Goal: Communication & Community: Answer question/provide support

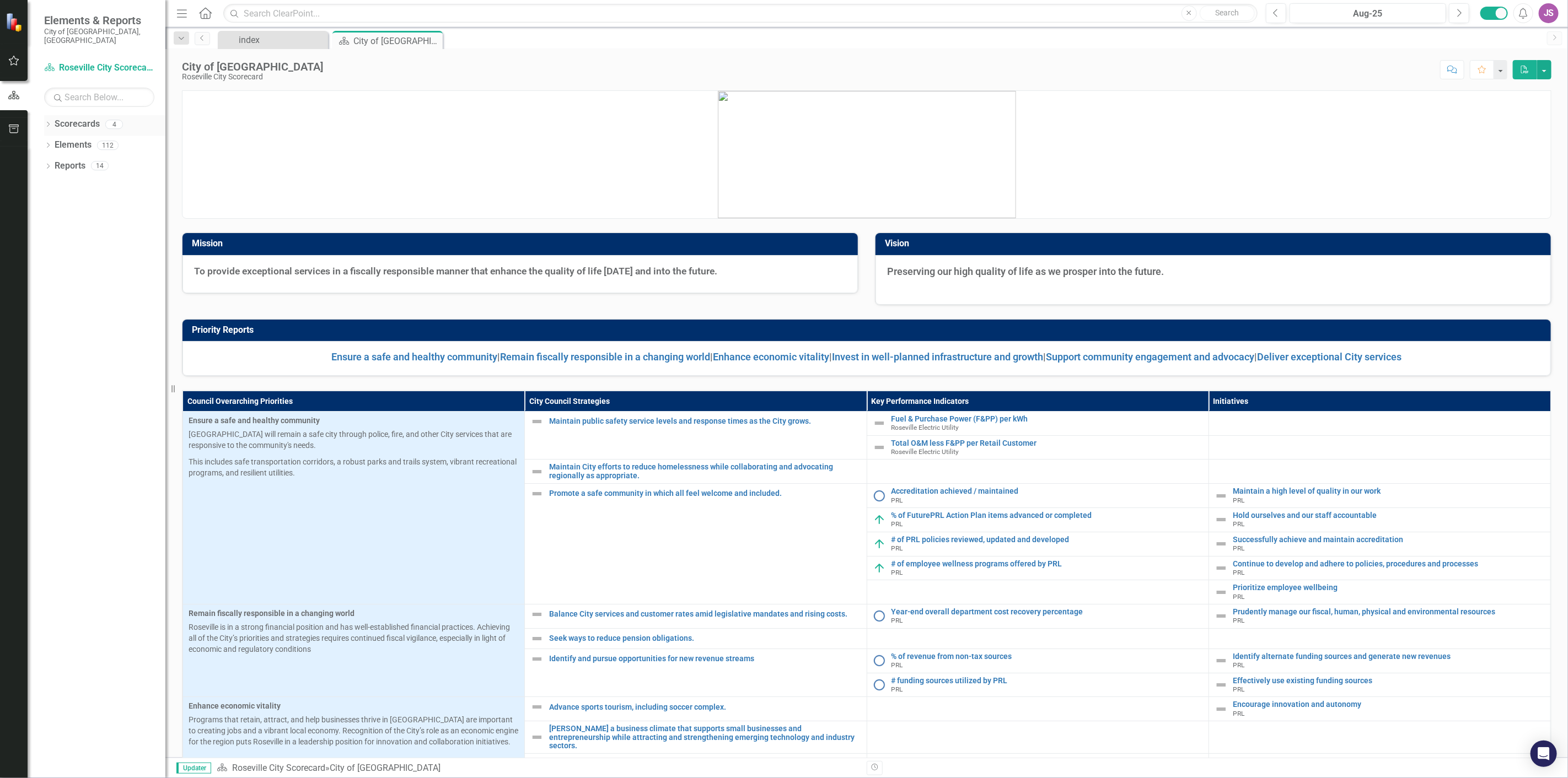
click at [47, 122] on icon "Dropdown" at bounding box center [48, 125] width 8 height 6
click at [53, 141] on icon "Dropdown" at bounding box center [54, 144] width 8 height 7
click at [89, 160] on link "Department of Information Technology" at bounding box center [118, 166] width 94 height 13
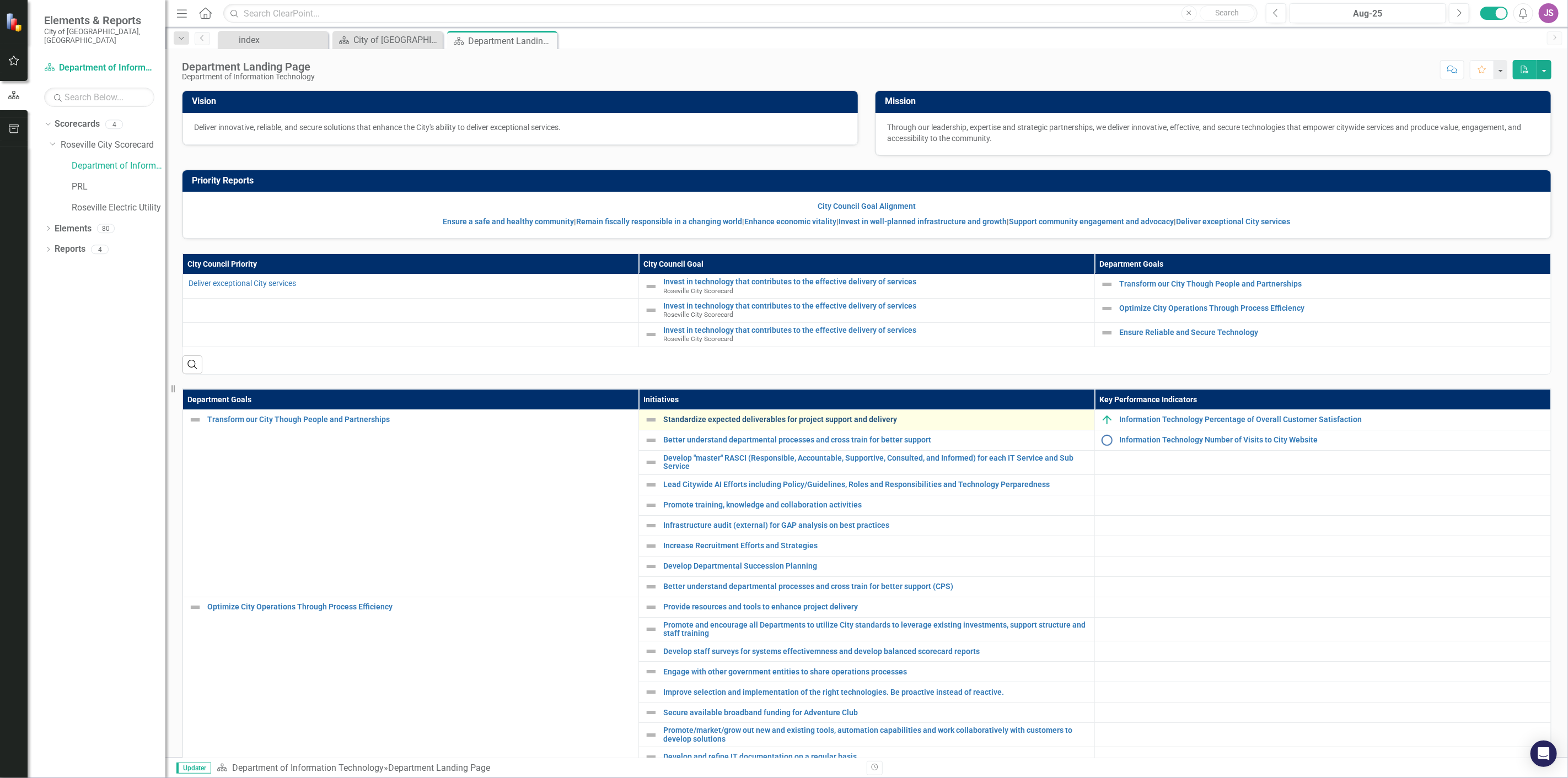
click at [714, 419] on link "Standardize expected deliverables for project support and delivery" at bounding box center [875, 420] width 426 height 8
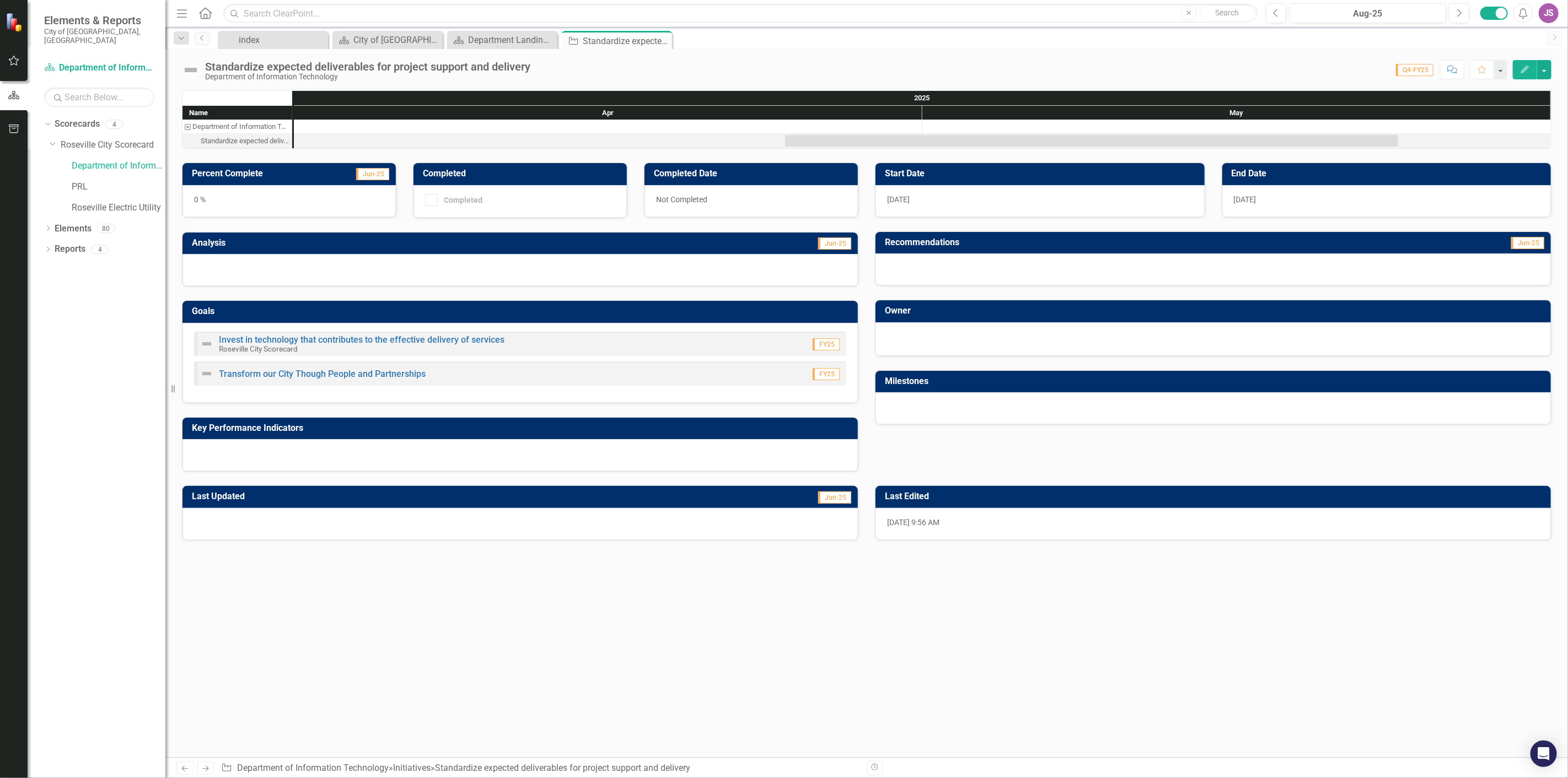
click at [1447, 63] on button "Comment" at bounding box center [1452, 70] width 24 height 19
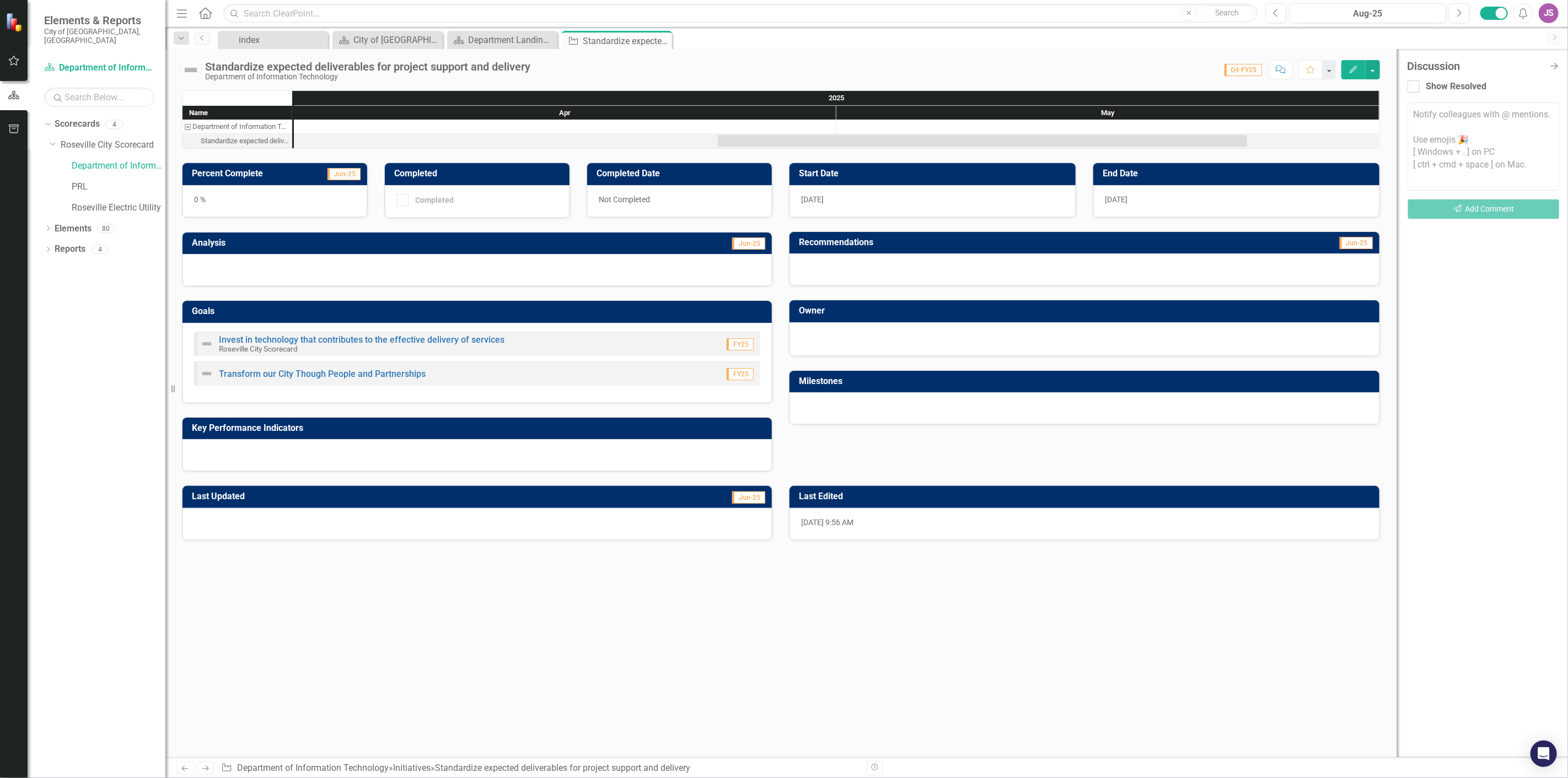
click at [1428, 145] on textarea at bounding box center [1483, 146] width 152 height 88
click at [1514, 96] on span "ClearPoin t Support" at bounding box center [1500, 99] width 74 height 11
drag, startPoint x: 1514, startPoint y: 124, endPoint x: 1505, endPoint y: 107, distance: 19.2
click at [1505, 108] on textarea "@ClearPoint Support What milestones are you thinking of adding for this initiat…" at bounding box center [1483, 146] width 152 height 88
click at [1528, 127] on textarea "@ClearPoint Support Can" at bounding box center [1483, 146] width 152 height 88
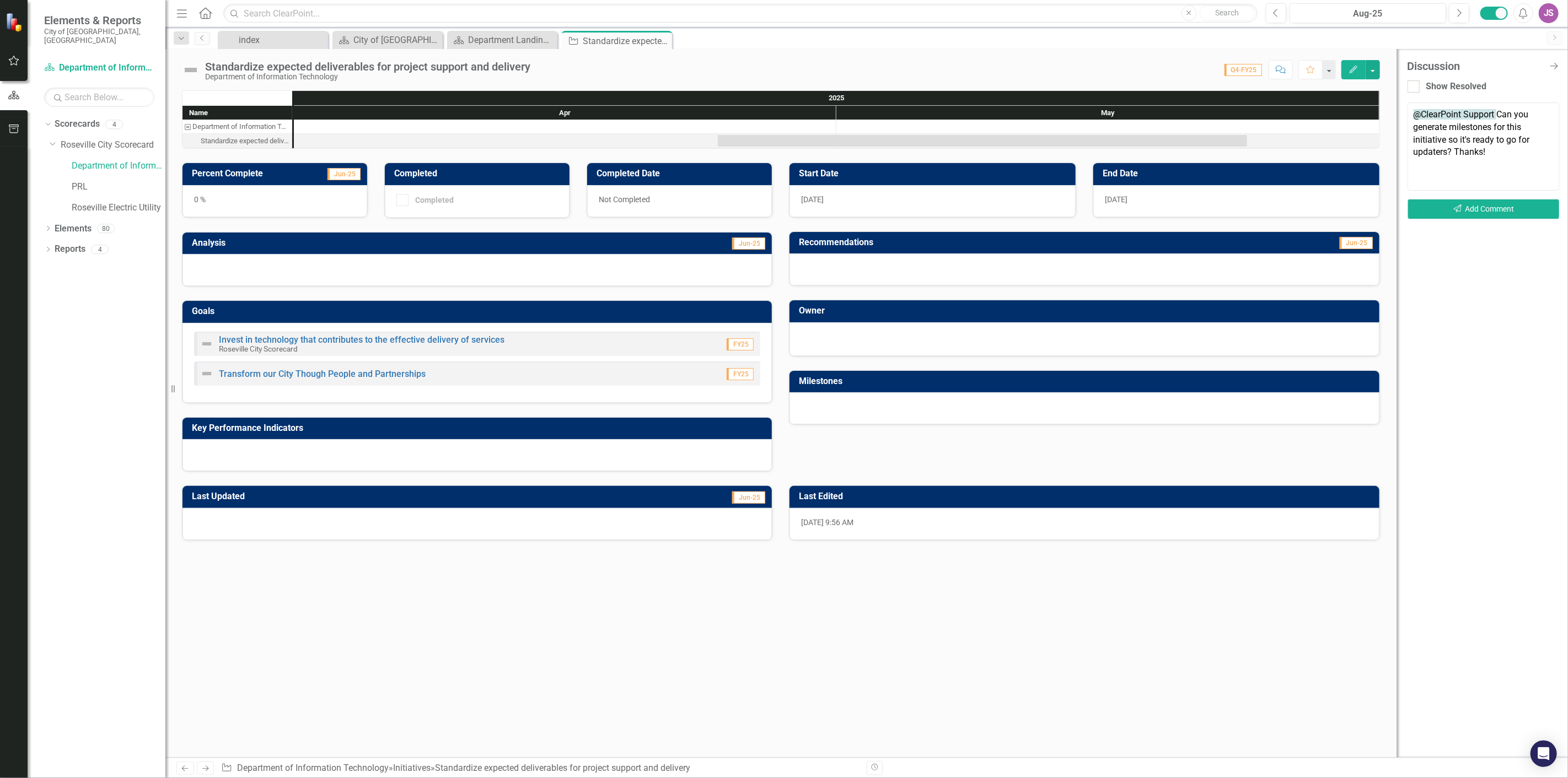
type textarea "@ClearPoint Support Can you generate milestones for this initiative so it's rea…"
click at [1486, 222] on div "Notify colleagues with @ mentions. Use emojis 🎉 [ Windows + . ] on PC [ ctrl + …" at bounding box center [1483, 165] width 152 height 125
click at [1487, 207] on button "Send Add Comment" at bounding box center [1483, 209] width 152 height 21
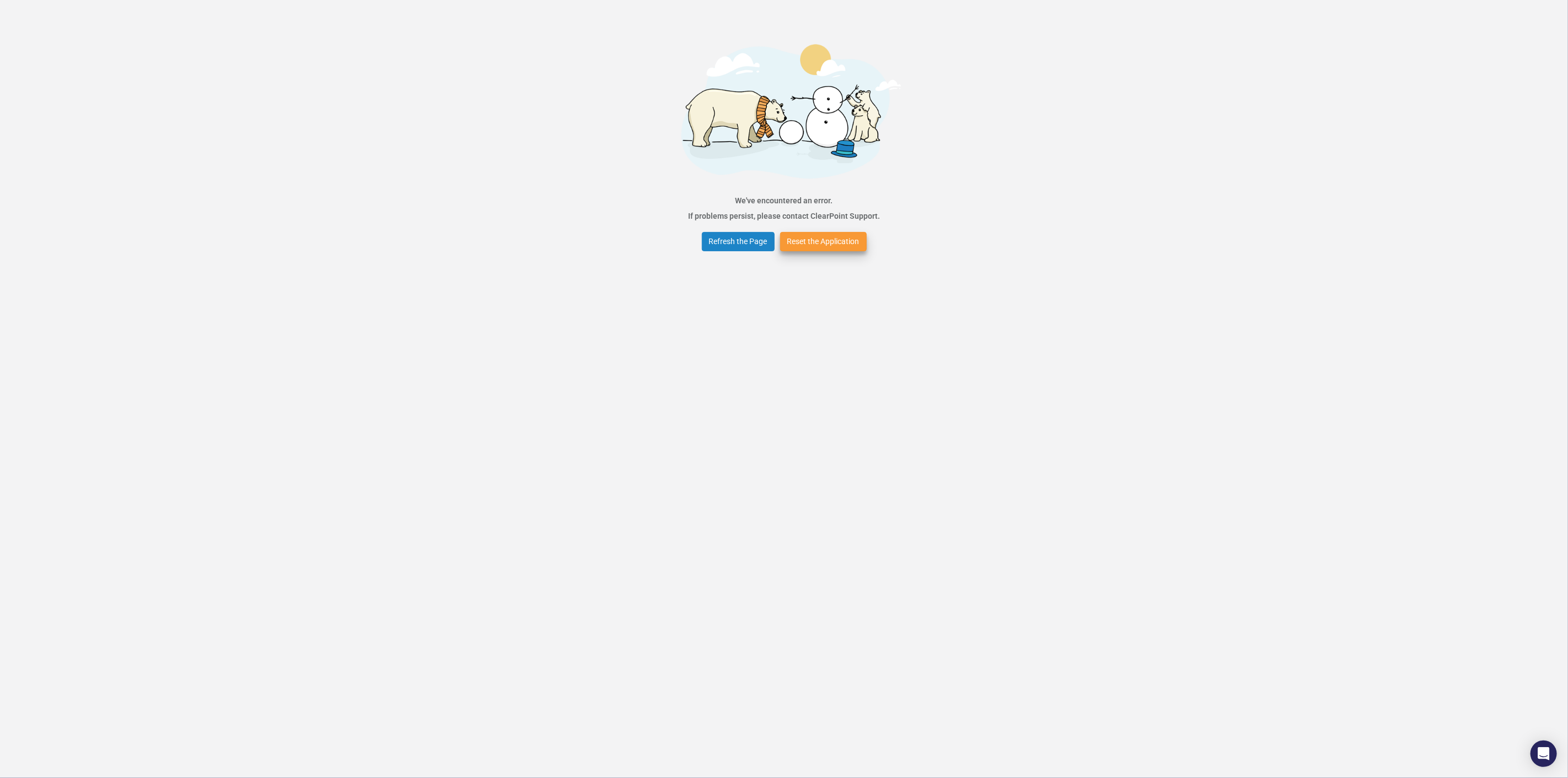
drag, startPoint x: 803, startPoint y: 254, endPoint x: 807, endPoint y: 245, distance: 9.8
click at [803, 252] on div "Refresh the Page Reset the Application" at bounding box center [784, 242] width 170 height 24
click at [807, 242] on button "Reset the Application" at bounding box center [823, 242] width 86 height 19
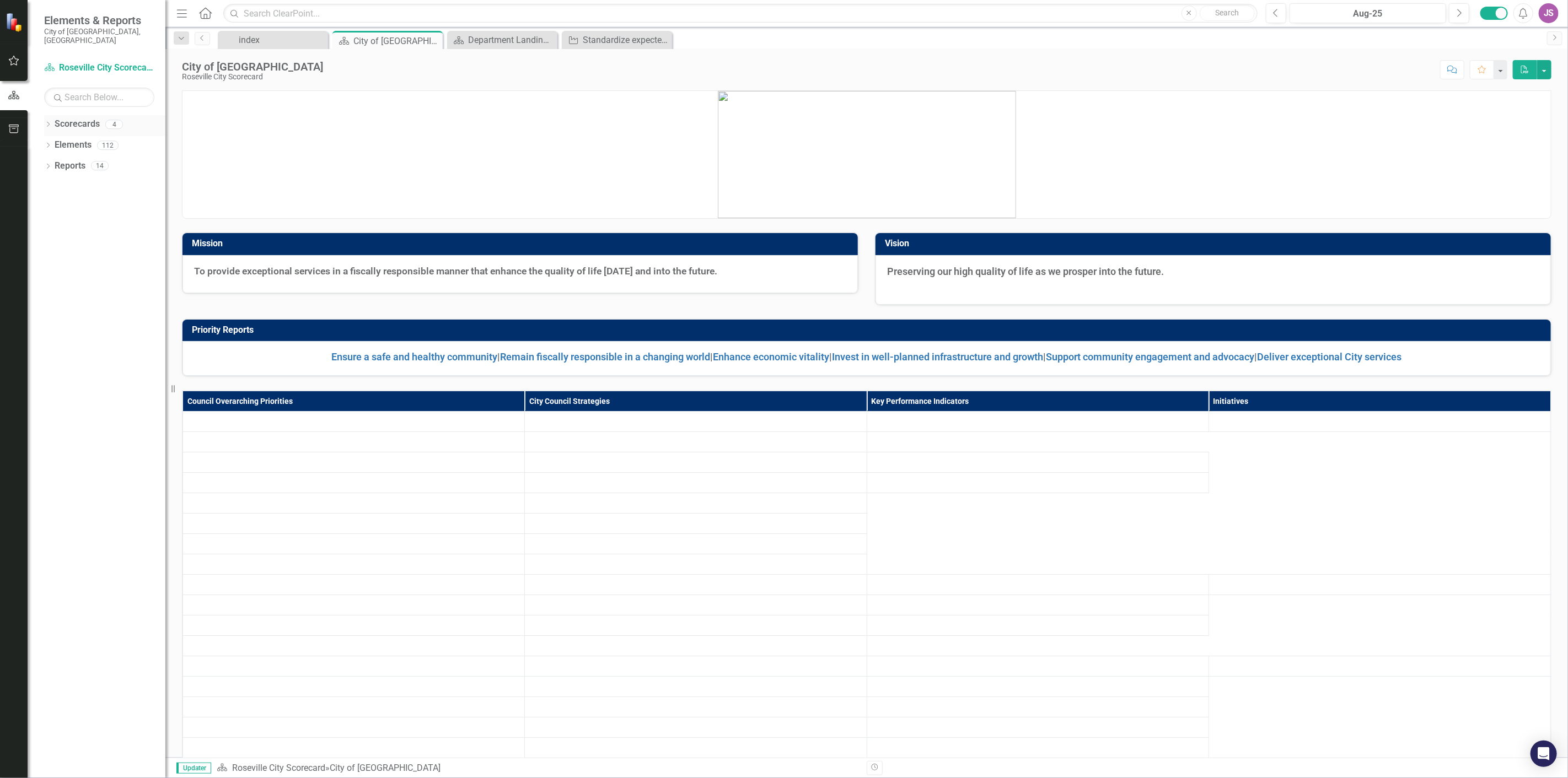
click at [50, 122] on icon "Dropdown" at bounding box center [48, 125] width 8 height 6
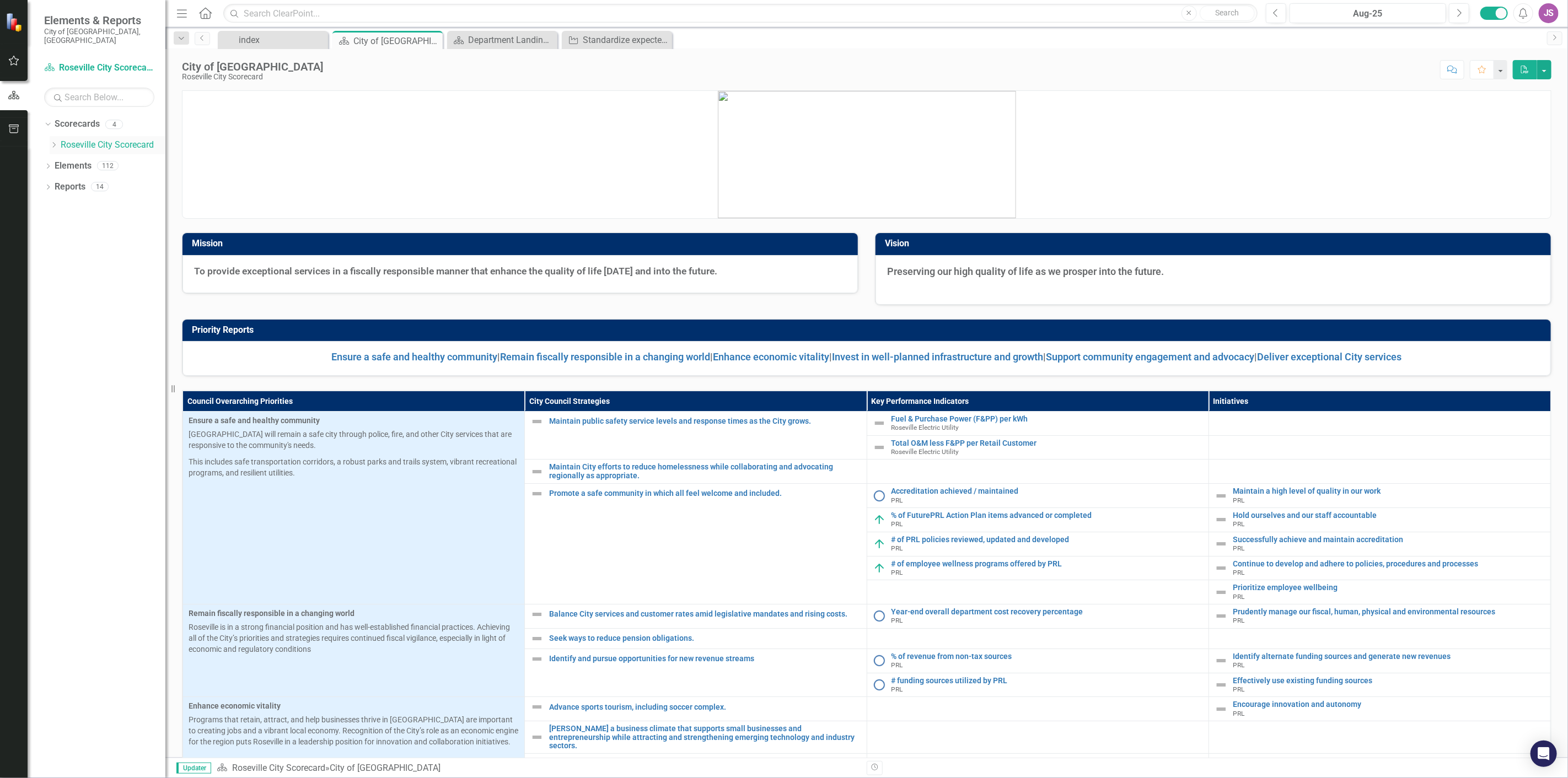
click at [53, 141] on icon "Dropdown" at bounding box center [54, 144] width 8 height 7
drag, startPoint x: 78, startPoint y: 157, endPoint x: 90, endPoint y: 161, distance: 12.6
click at [78, 160] on link "Department of Information Technology" at bounding box center [118, 166] width 94 height 13
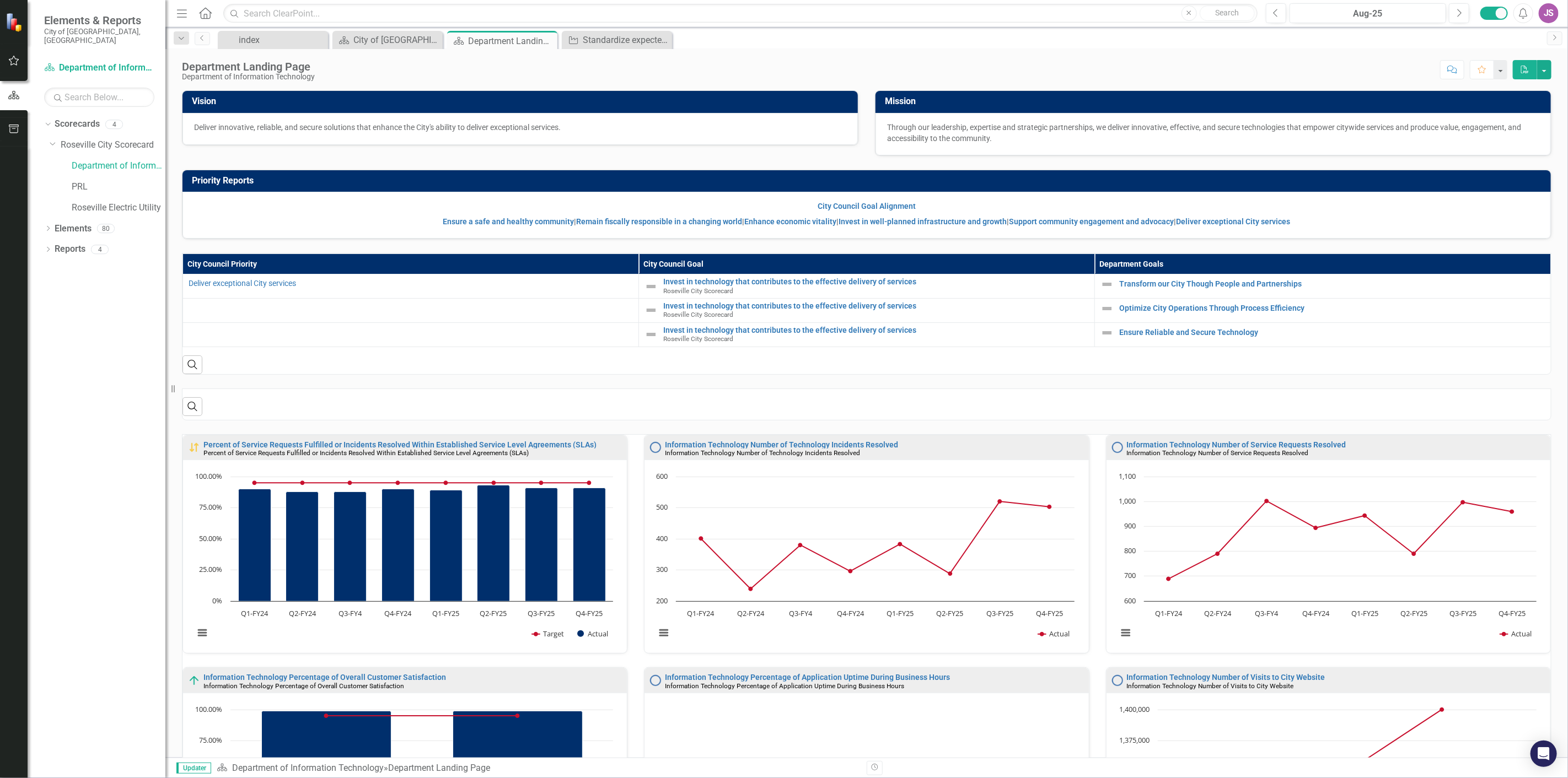
click at [1448, 63] on button "Comment" at bounding box center [1452, 70] width 24 height 19
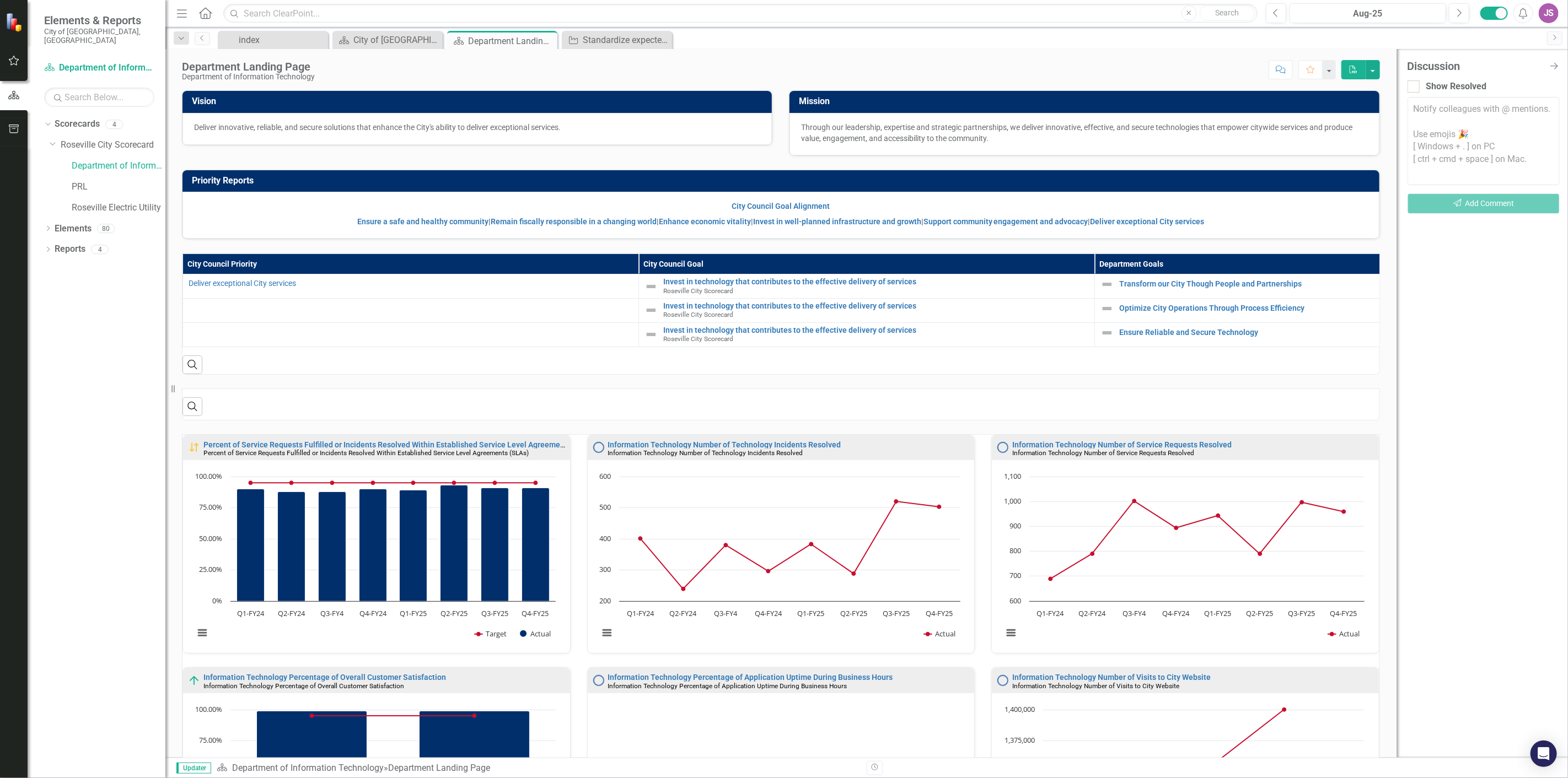
click at [1472, 125] on textarea at bounding box center [1483, 141] width 152 height 88
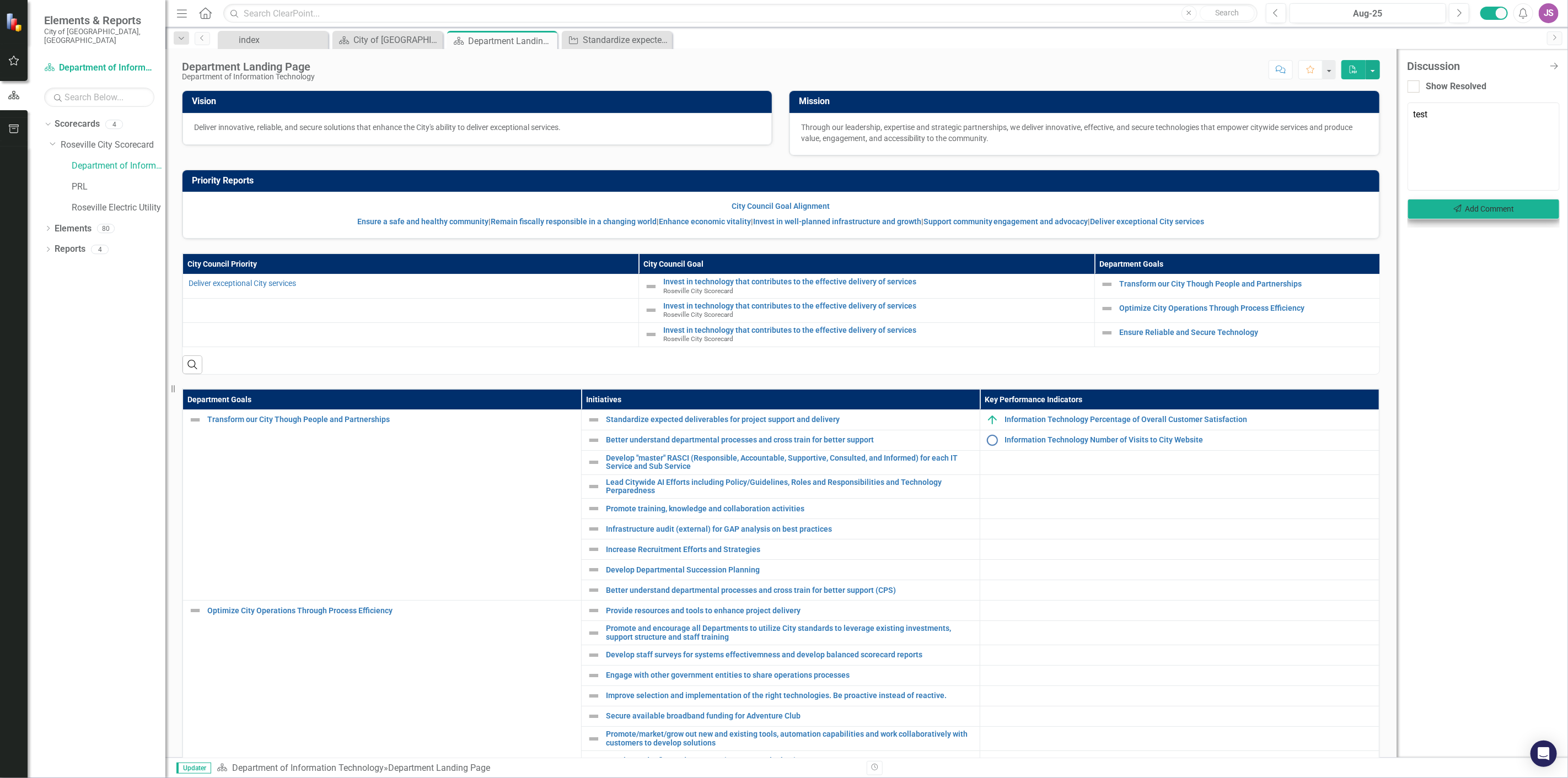
type textarea "test"
click at [1501, 206] on button "Send Add Comment" at bounding box center [1483, 209] width 152 height 21
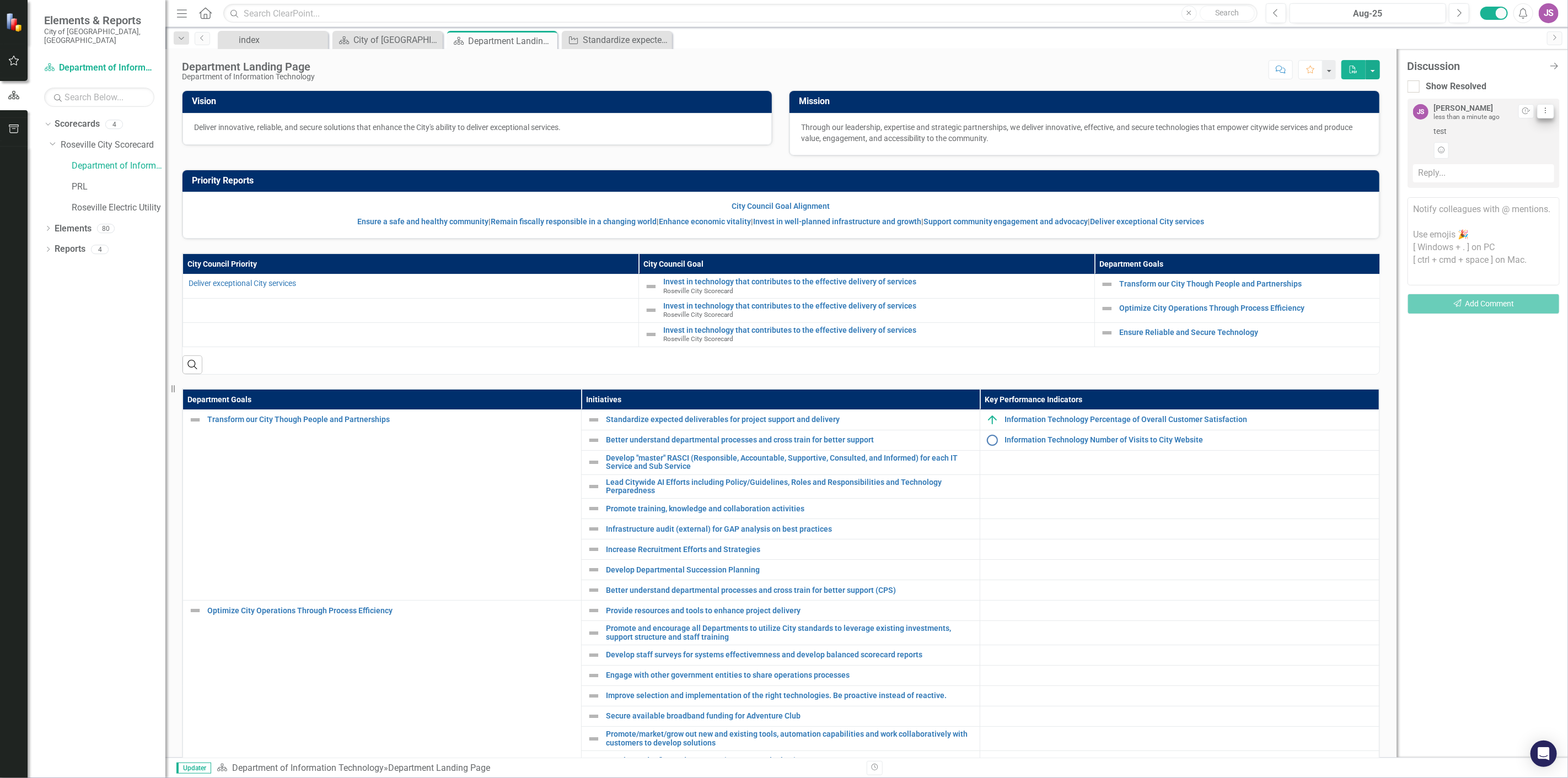
click at [1540, 109] on icon "Dropdown Menu" at bounding box center [1545, 110] width 9 height 7
click at [1512, 163] on link "Trash Delete Thread" at bounding box center [1511, 170] width 87 height 21
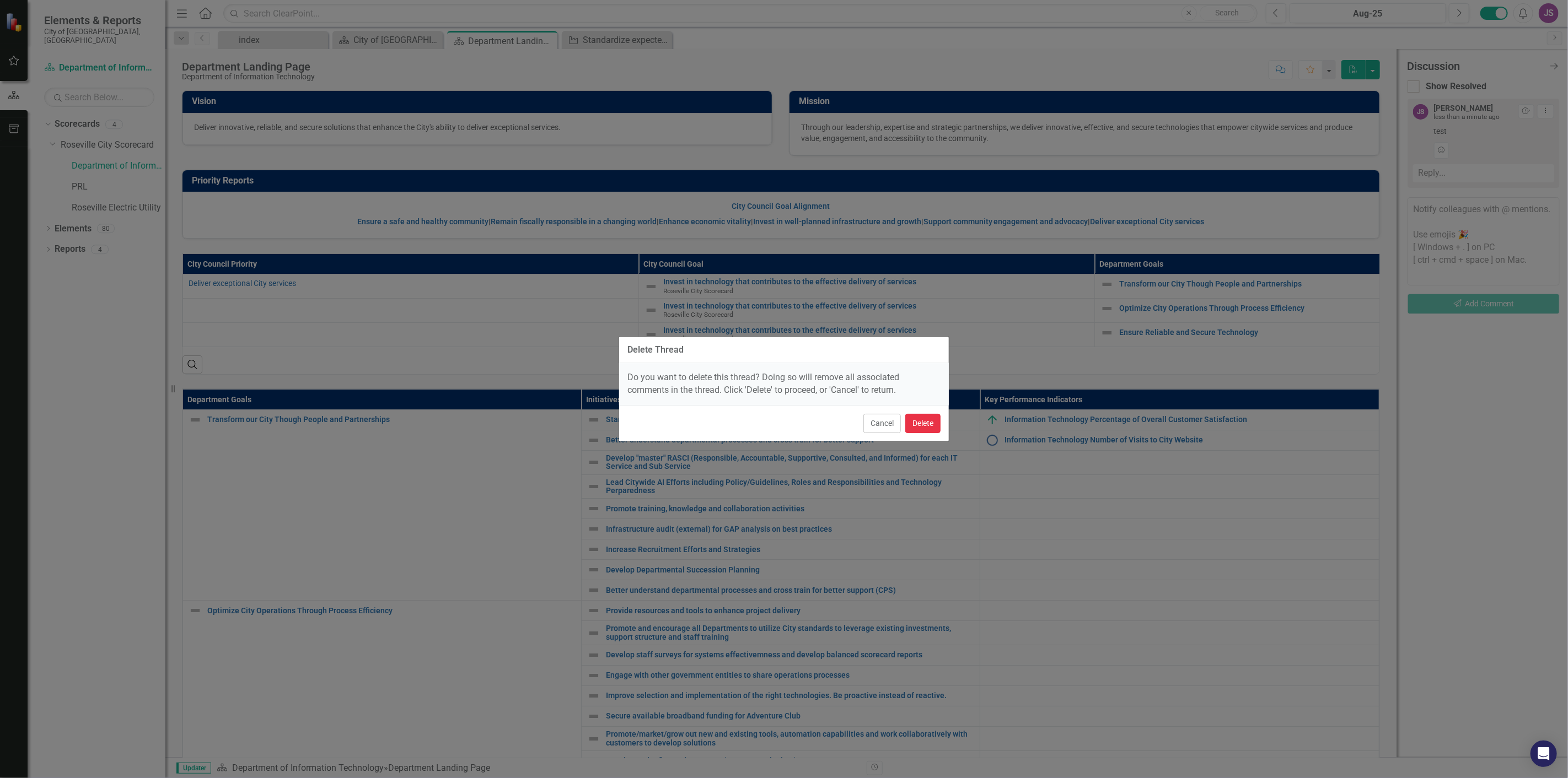
click at [933, 420] on button "Delete" at bounding box center [923, 423] width 35 height 19
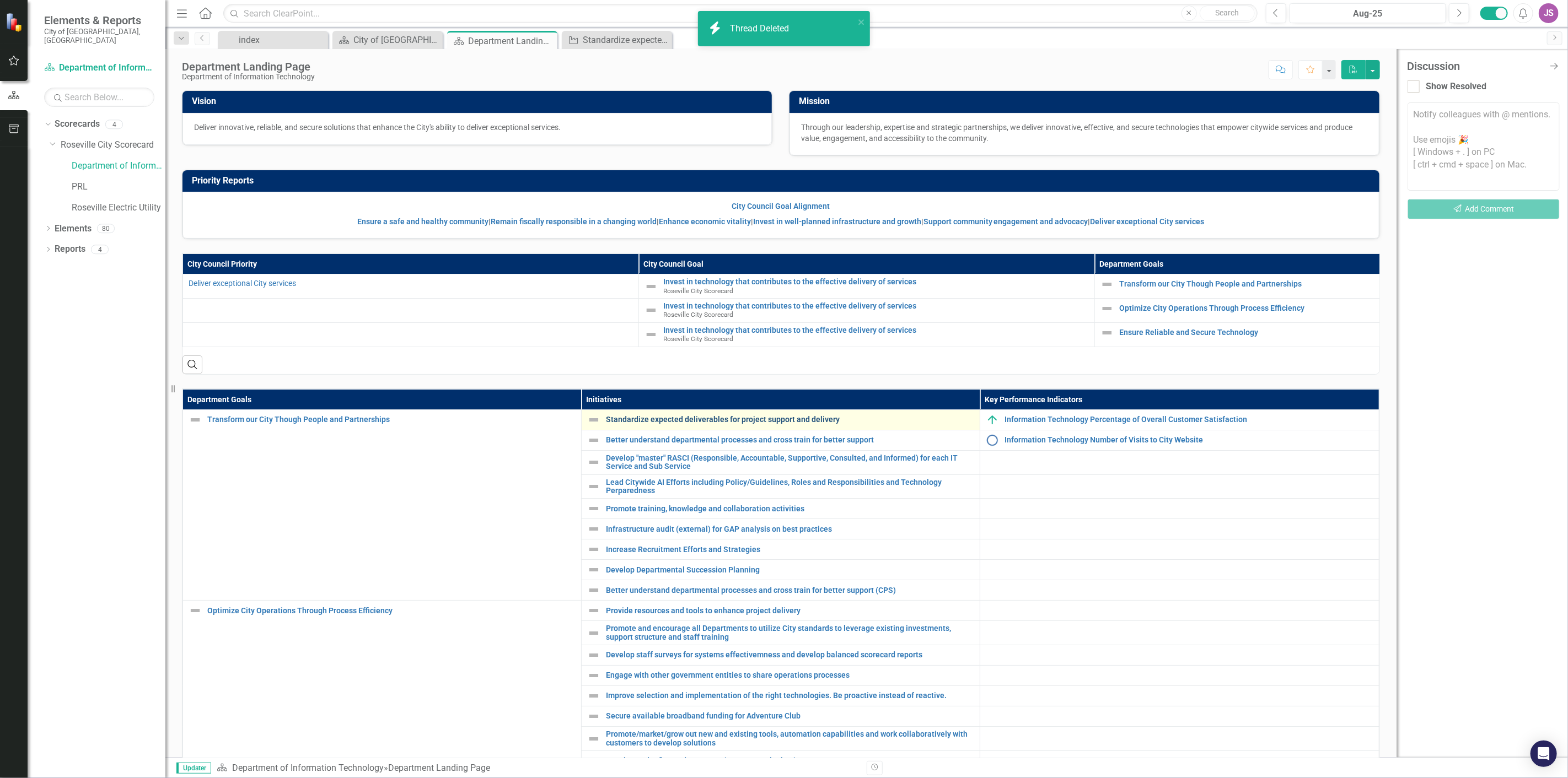
click at [687, 423] on link "Standardize expected deliverables for project support and delivery" at bounding box center [790, 420] width 368 height 8
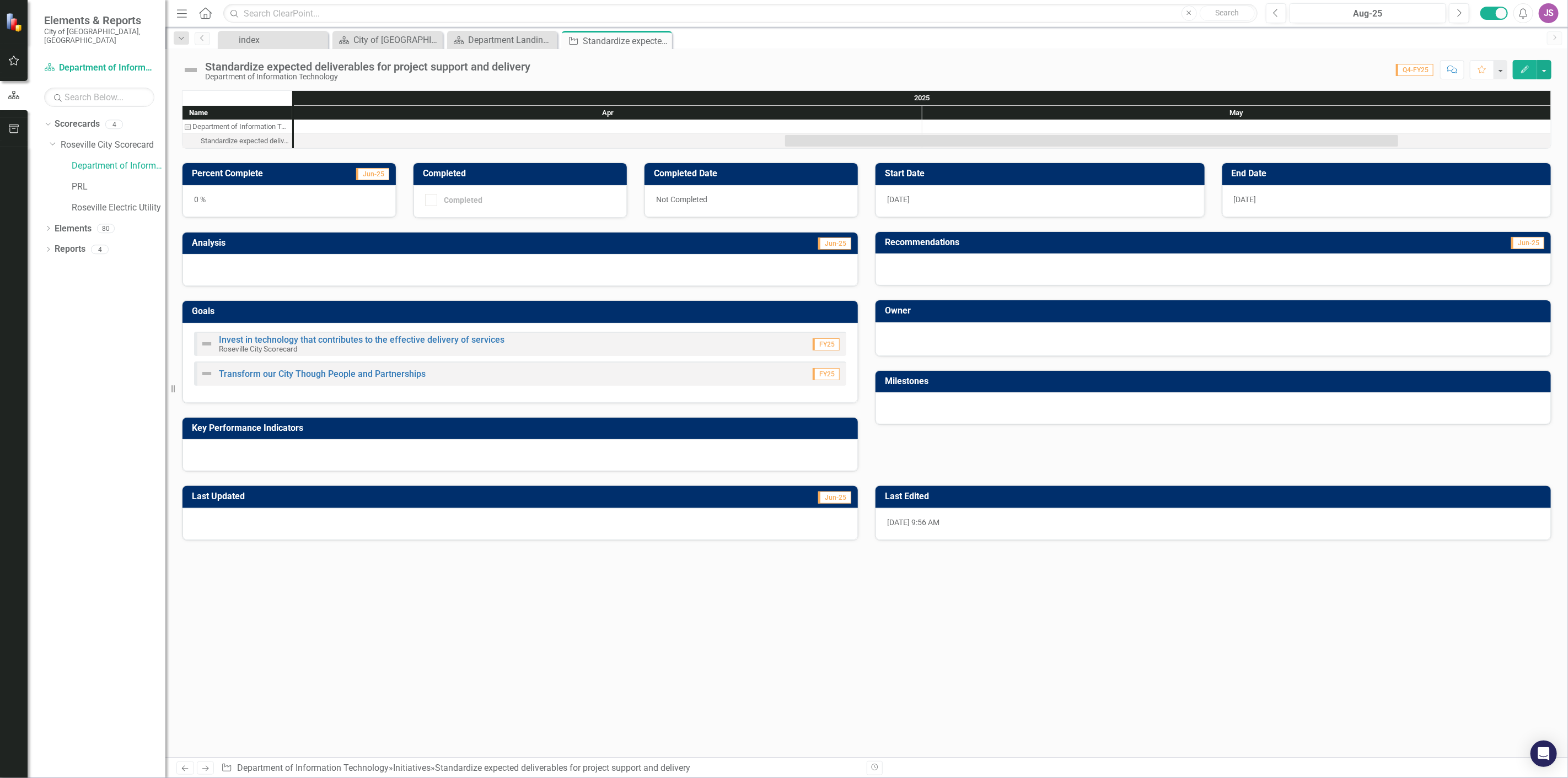
click at [1456, 73] on icon "Comment" at bounding box center [1452, 70] width 10 height 8
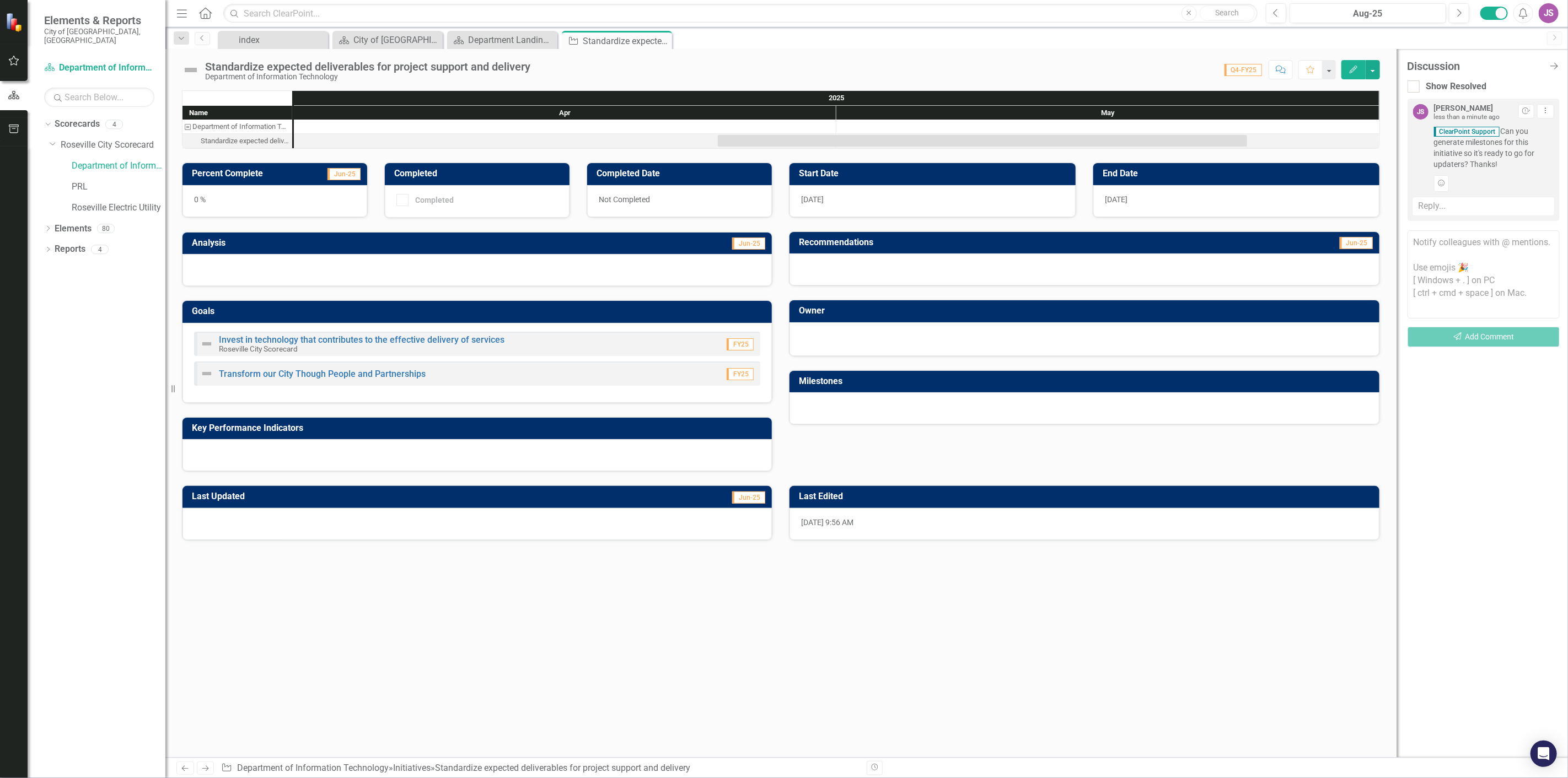
click at [1438, 146] on span "ClearPoint Support Can you generate milestones for this initiative so it's read…" at bounding box center [1493, 147] width 120 height 44
click at [339, 376] on link "Transform our City Though People and Partnerships" at bounding box center [322, 374] width 206 height 11
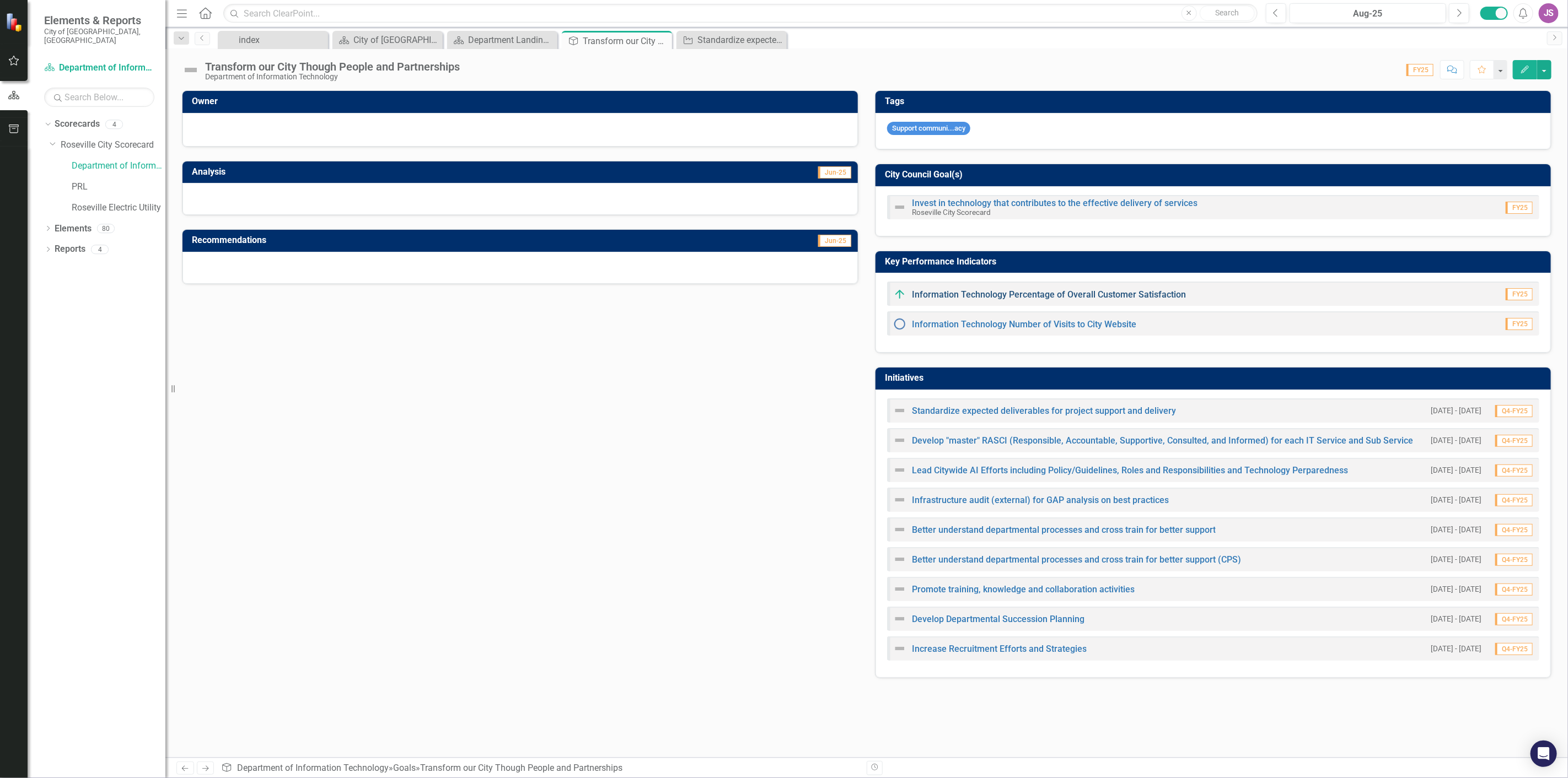
click at [998, 295] on link "Information Technology Percentage of Overall Customer Satisfaction" at bounding box center [1049, 295] width 274 height 11
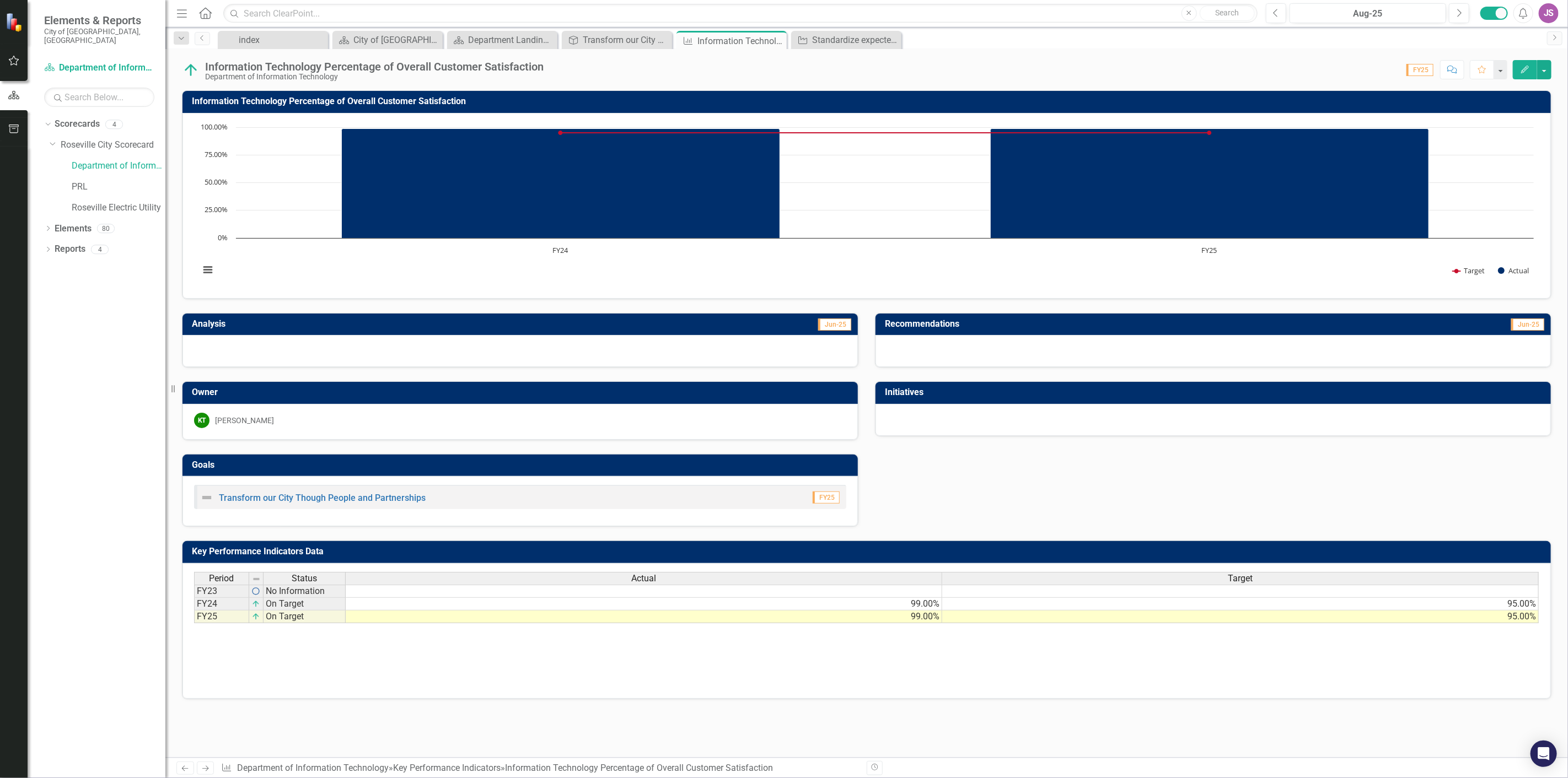
click at [1456, 74] on button "Comment" at bounding box center [1452, 70] width 24 height 19
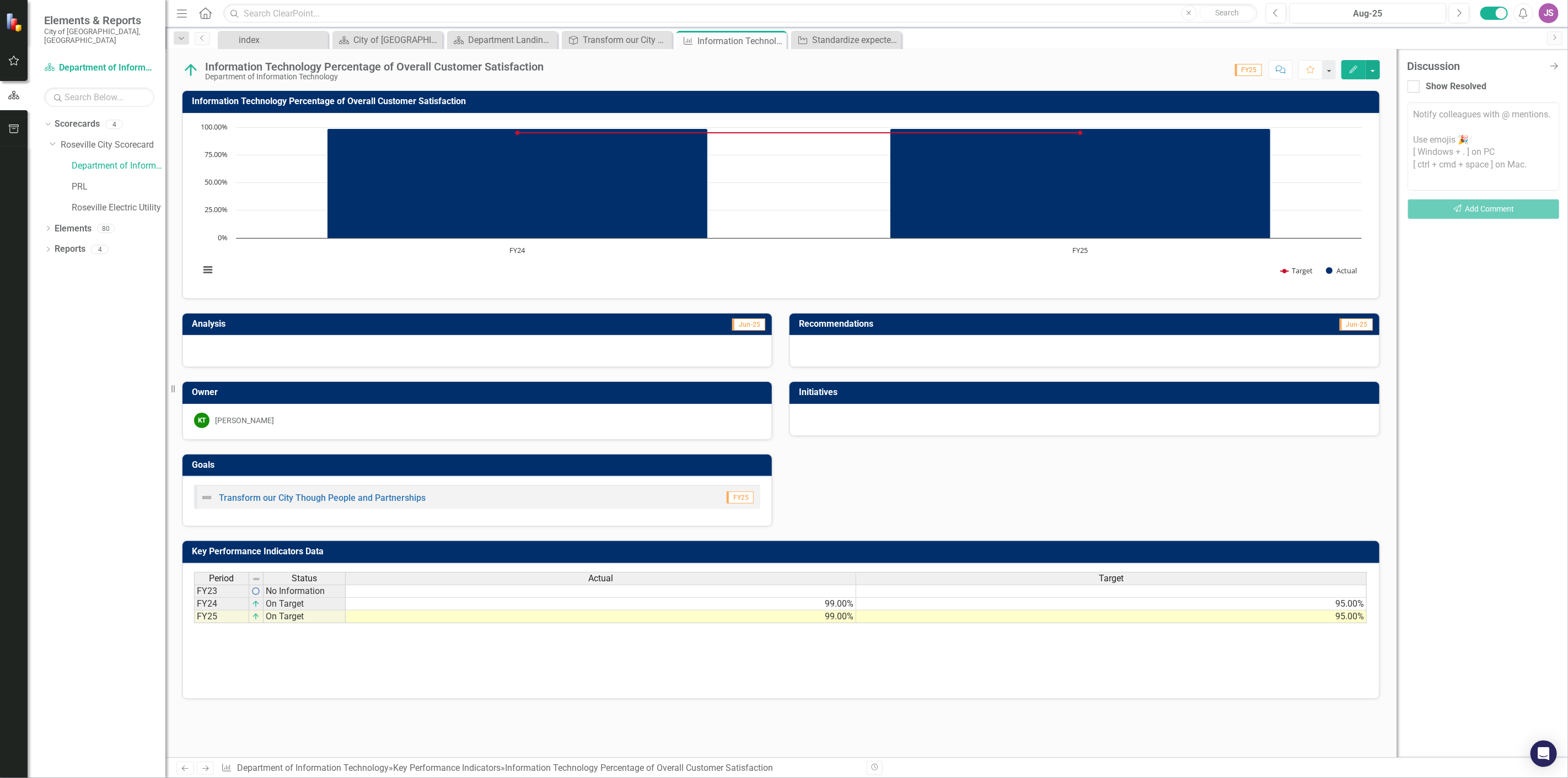
click at [1447, 186] on textarea at bounding box center [1483, 146] width 152 height 88
click at [1478, 102] on span "Clear Point Support" at bounding box center [1482, 99] width 74 height 11
click at [1543, 124] on textarea "@ClearPoint Support Great work on this KPI this year. Another year on target!" at bounding box center [1483, 146] width 152 height 88
click at [1536, 132] on textarea "@ClearPoint Support Great work on this KPI this year. Another year on target!" at bounding box center [1483, 146] width 152 height 88
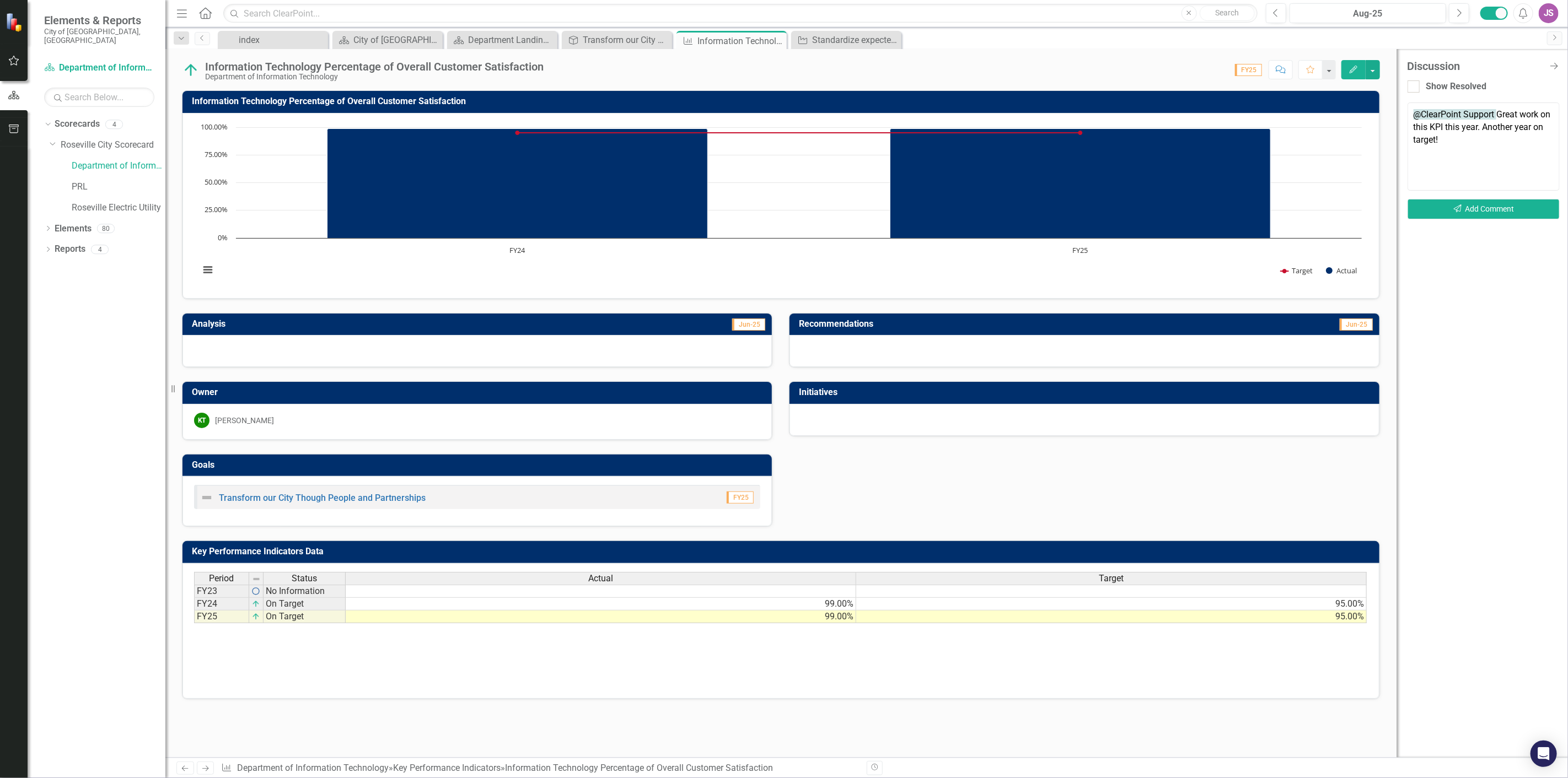
click at [1536, 132] on textarea "@ClearPoint Support Great work on this KPI this year. Another year on target!" at bounding box center [1483, 146] width 152 height 88
type textarea "@ClearPoint Support Great work on this KPI this year. Another year above target!"
click at [1481, 216] on button "Send Add Comment" at bounding box center [1483, 209] width 152 height 21
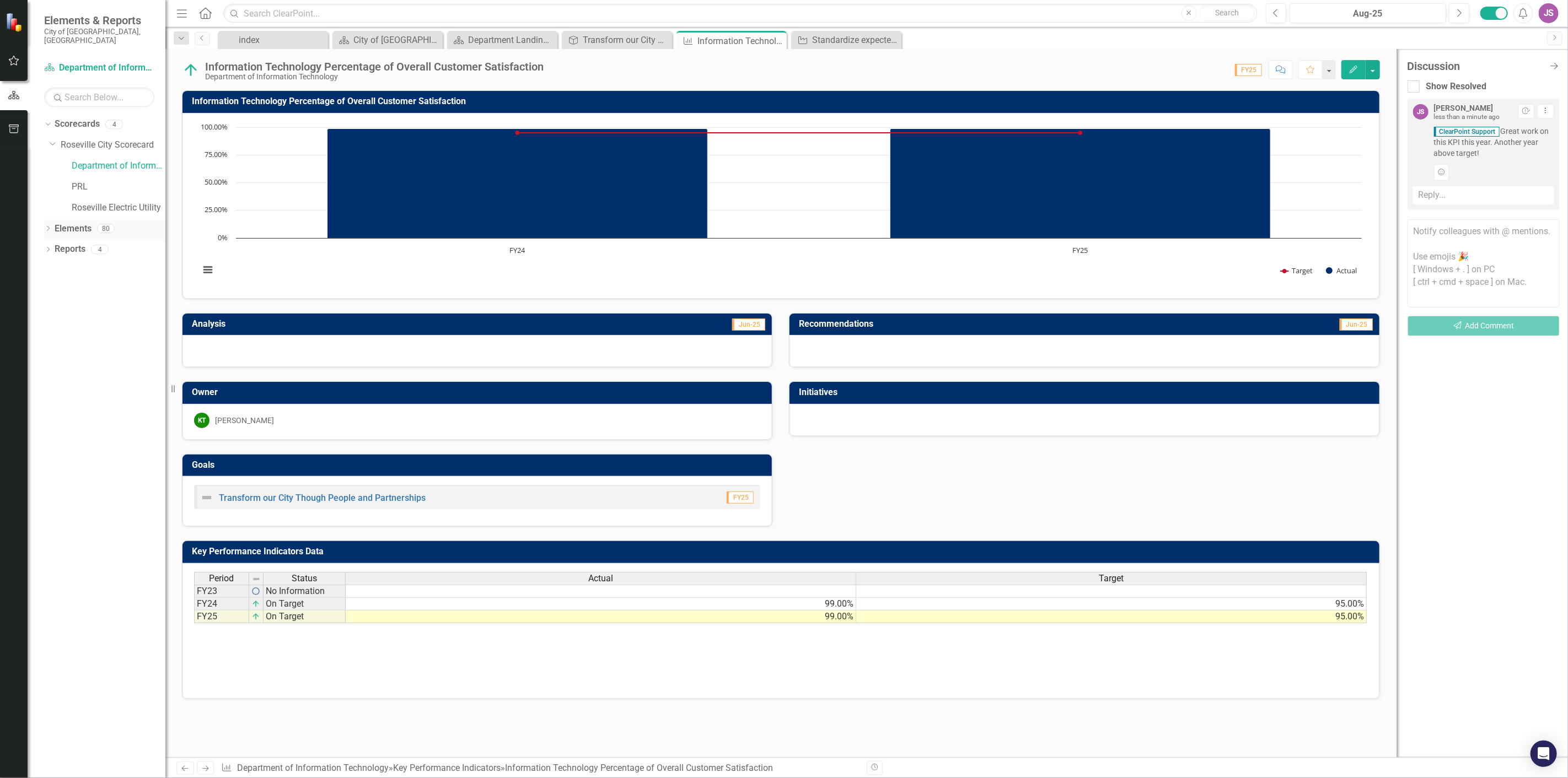
click at [47, 226] on icon "Dropdown" at bounding box center [48, 229] width 8 height 6
click at [55, 268] on icon "Dropdown" at bounding box center [54, 271] width 8 height 6
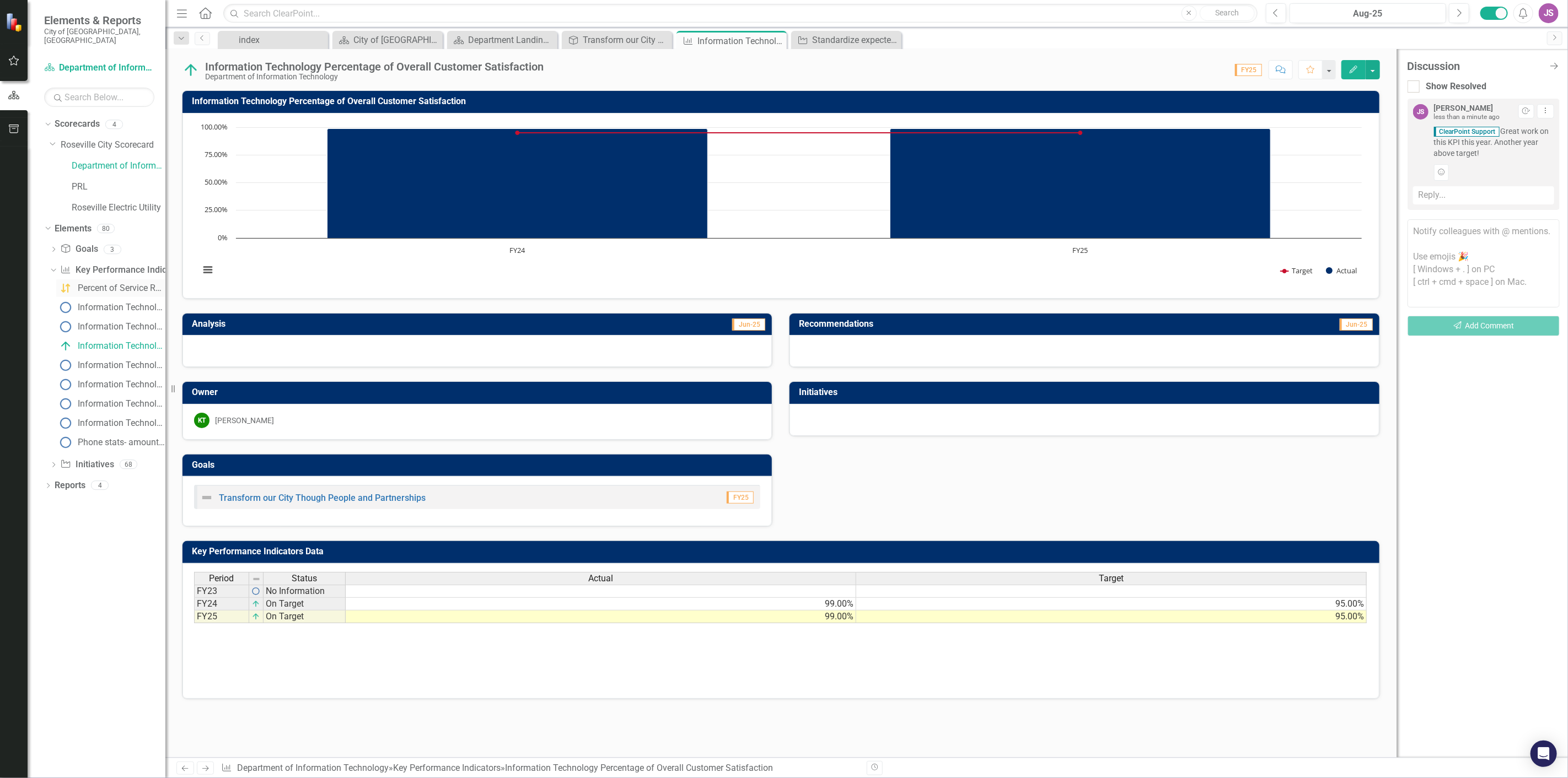
click at [128, 284] on div "Percent of Service Requests Fulfilled or Incidents Resolved Within Established …" at bounding box center [122, 288] width 88 height 10
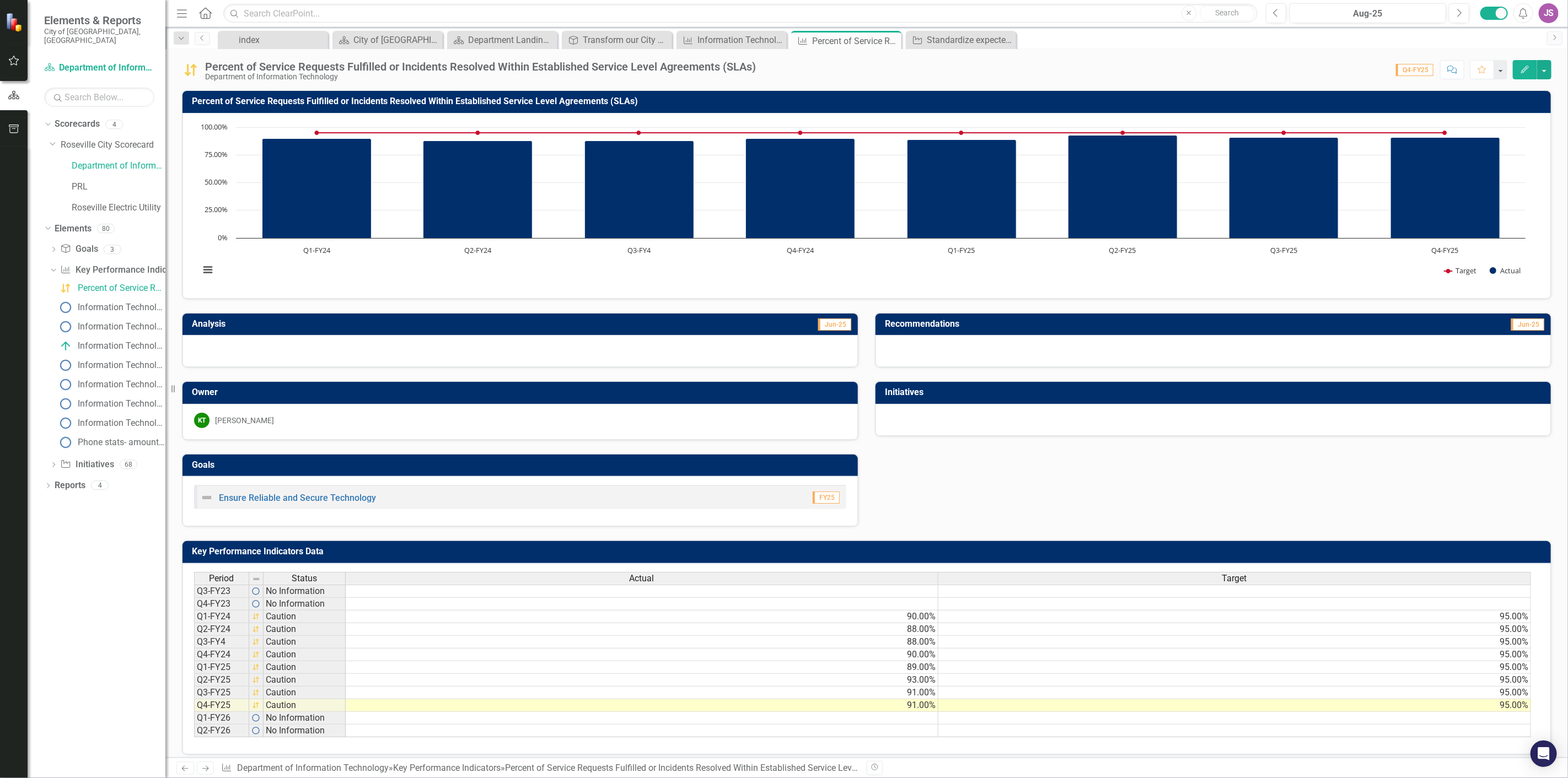
click at [1454, 69] on icon "Comment" at bounding box center [1452, 70] width 10 height 8
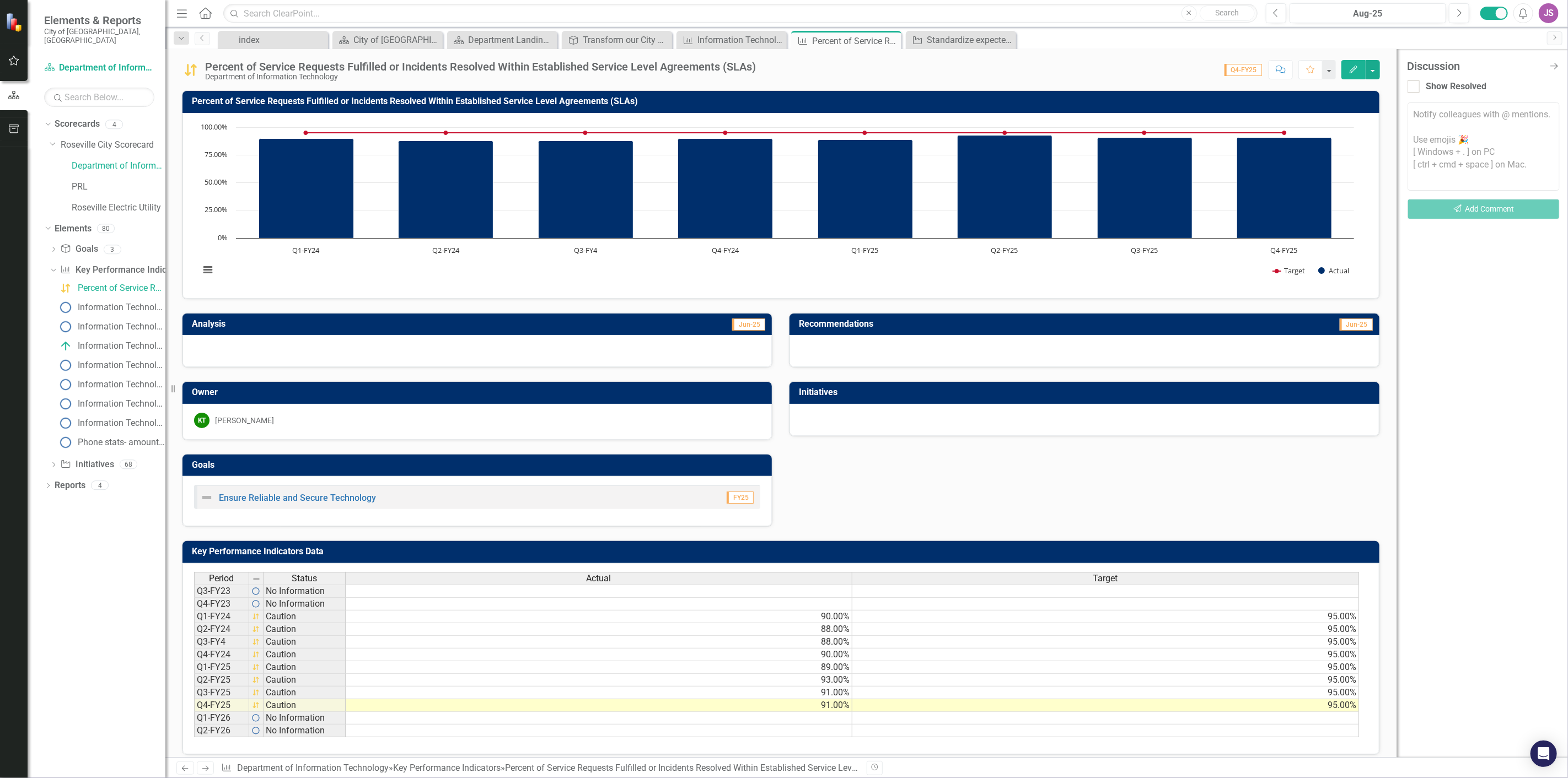
click at [1498, 162] on textarea at bounding box center [1483, 146] width 152 height 88
click at [1473, 96] on b "ClearP" at bounding box center [1464, 99] width 27 height 11
type textarea "@ClearPoint Support How can we get this back on track?"
click at [1495, 215] on button "Send Add Comment" at bounding box center [1483, 209] width 152 height 21
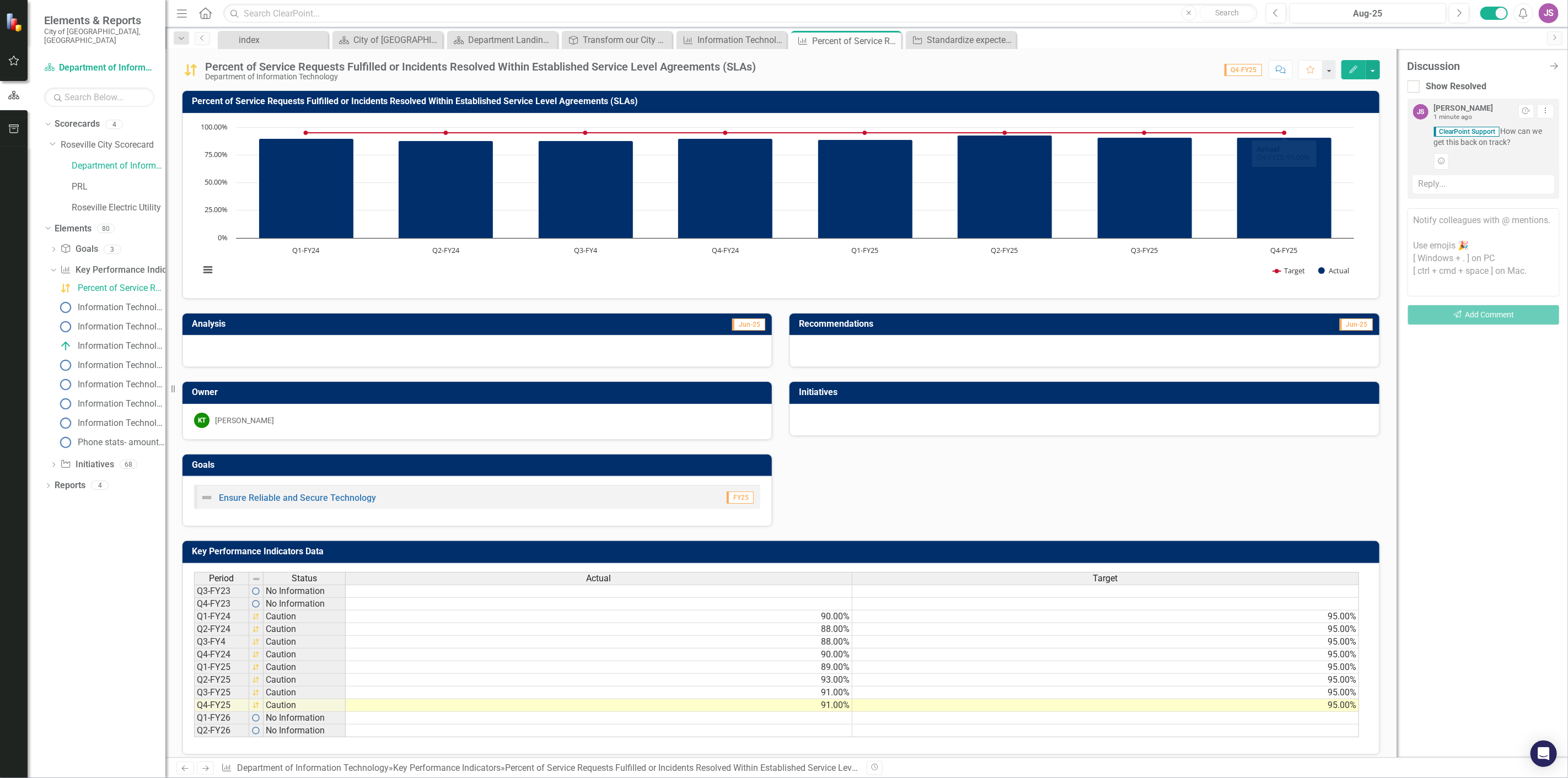
drag, startPoint x: 1554, startPoint y: 62, endPoint x: 904, endPoint y: 310, distance: 695.7
click at [1555, 62] on icon "Close Discussion Bar" at bounding box center [1553, 66] width 11 height 9
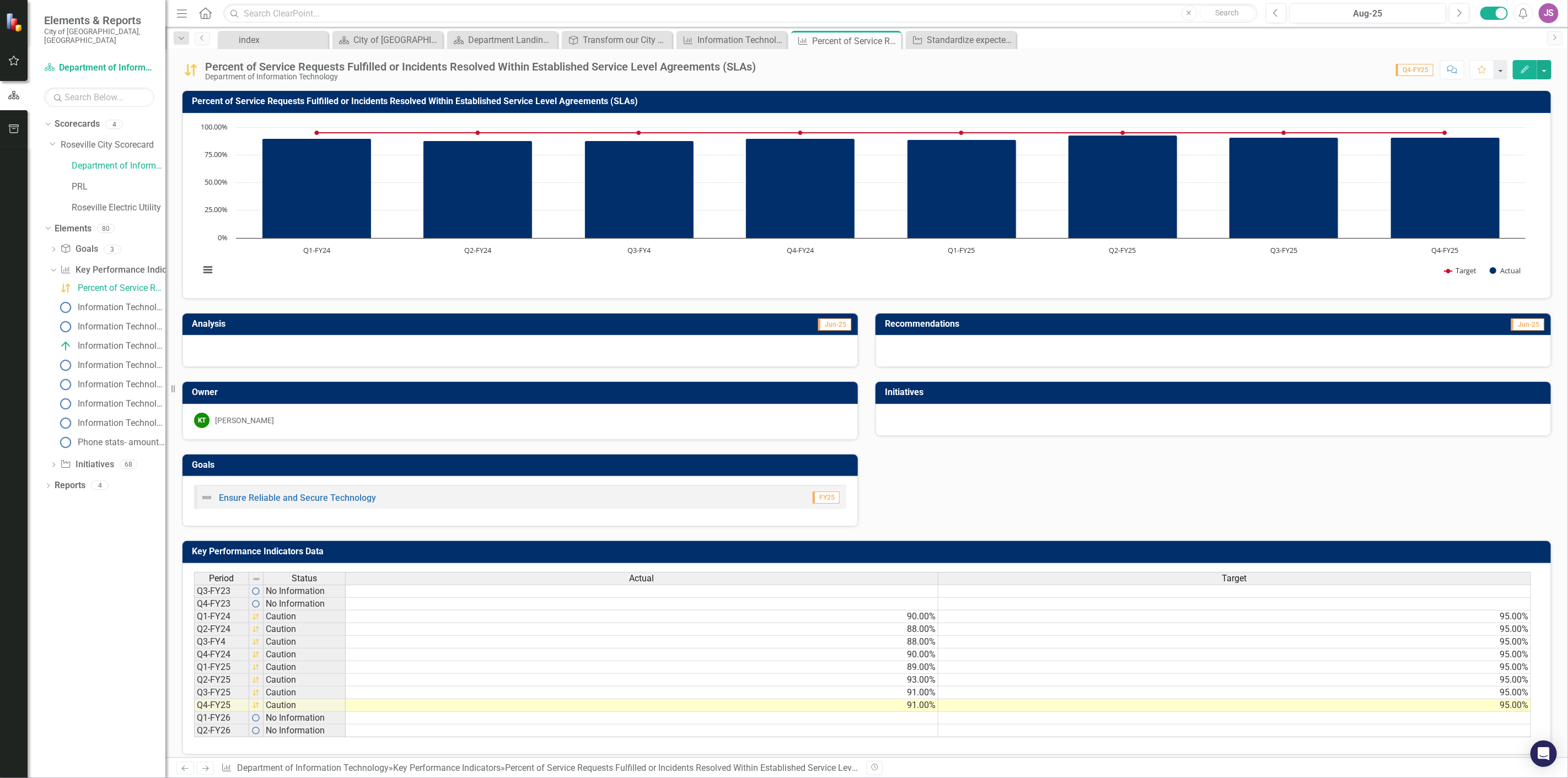
click at [15, 125] on icon "button" at bounding box center [14, 129] width 11 height 9
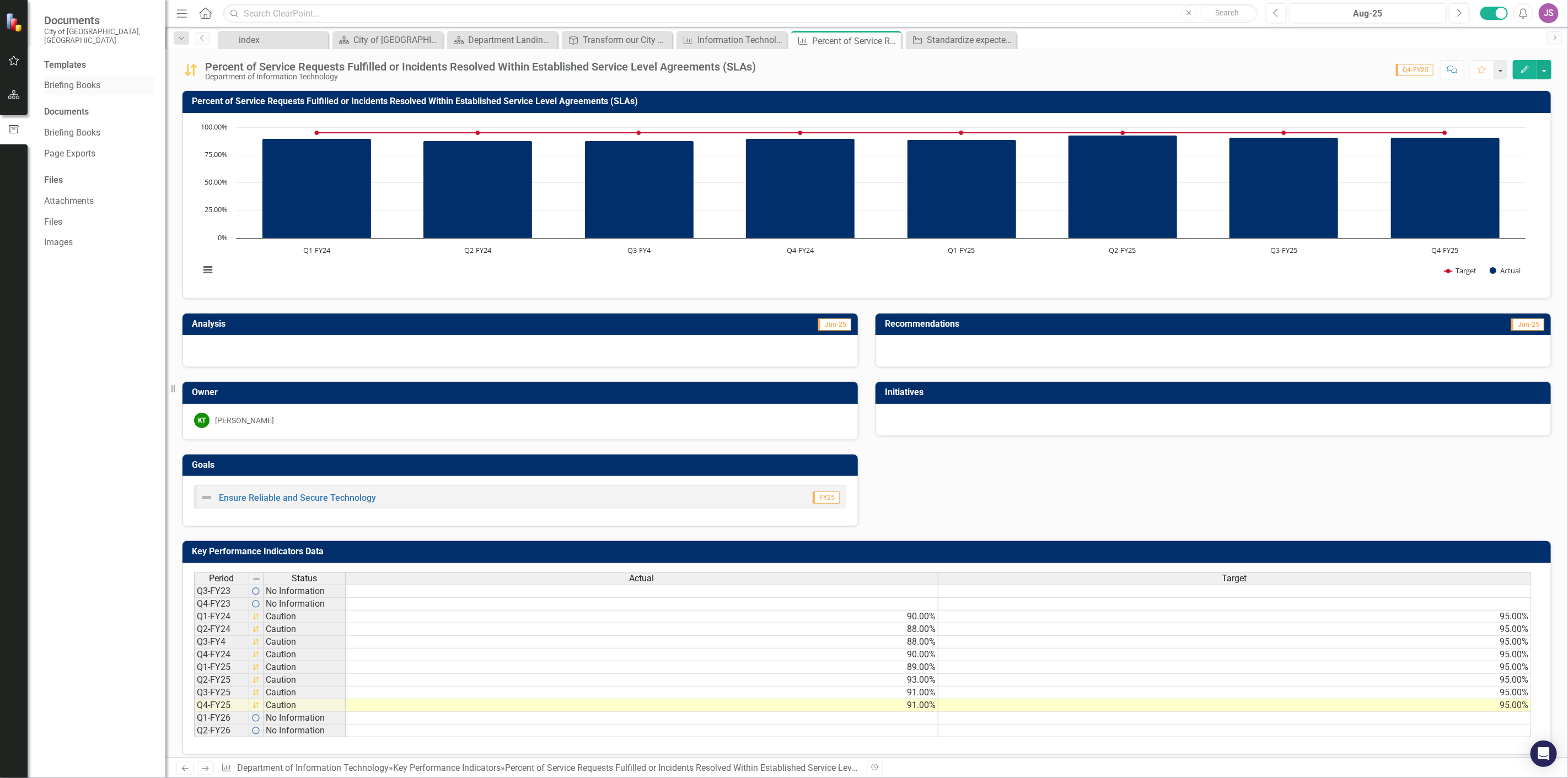
click at [65, 79] on link "Briefing Books" at bounding box center [99, 86] width 110 height 13
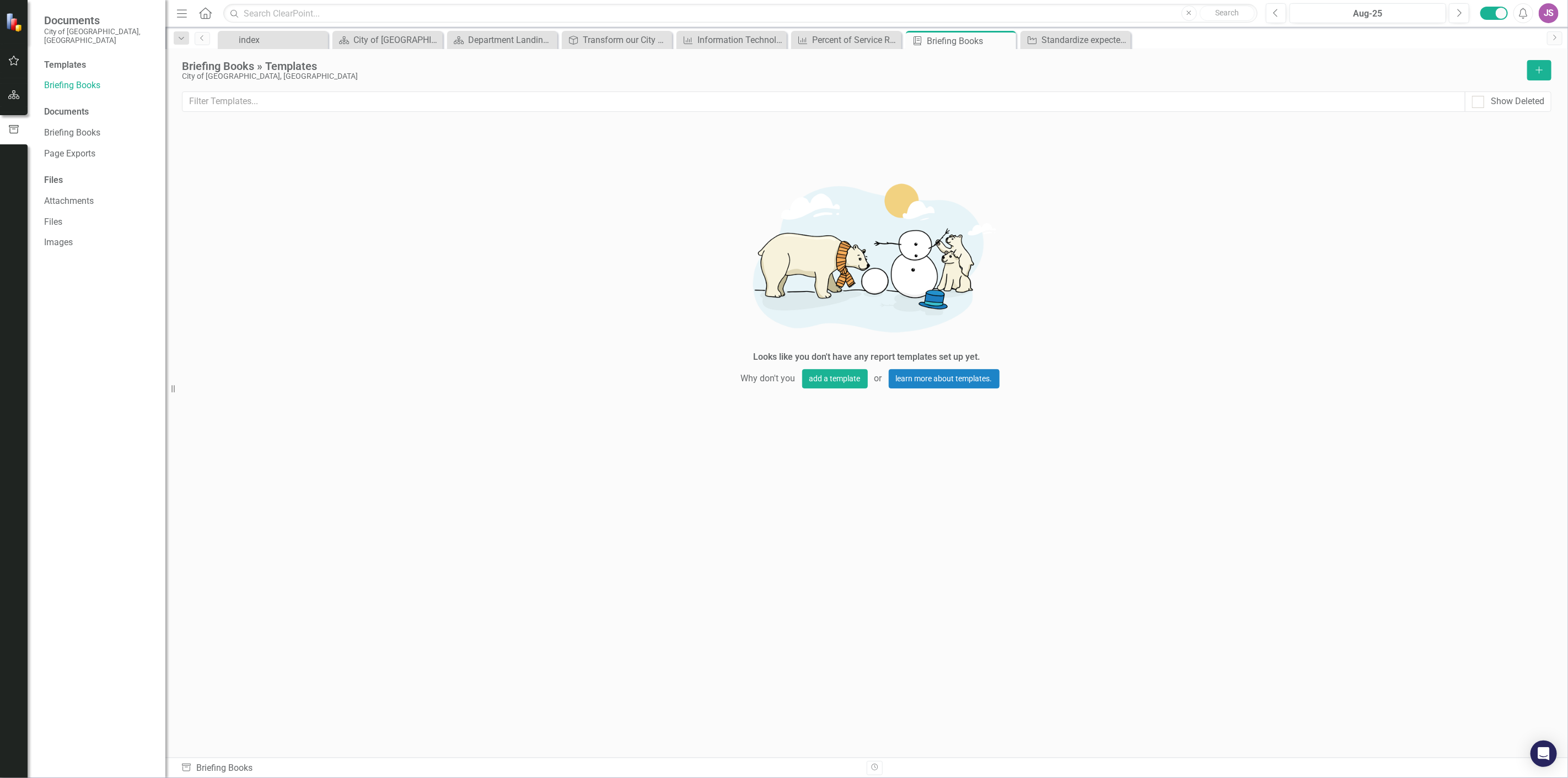
click at [1544, 8] on div "JS" at bounding box center [1548, 13] width 20 height 20
